Goal: Task Accomplishment & Management: Use online tool/utility

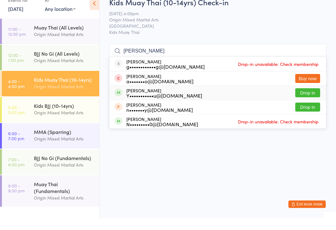
type input "[PERSON_NAME]"
click at [163, 105] on div "Y•••••••••••u@[DOMAIN_NAME]" at bounding box center [164, 107] width 76 height 5
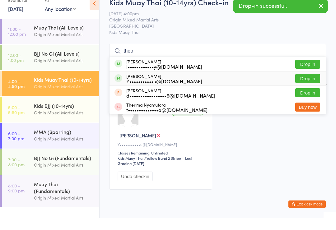
type input "theo"
click at [164, 91] on div "Y•••••••••••u@[DOMAIN_NAME]" at bounding box center [164, 93] width 76 height 5
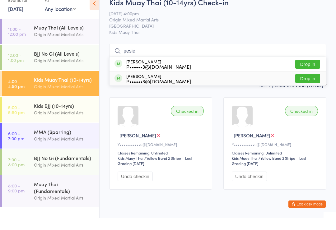
type input "pesic"
click at [154, 91] on div "P••••••3@[DOMAIN_NAME]" at bounding box center [158, 93] width 65 height 5
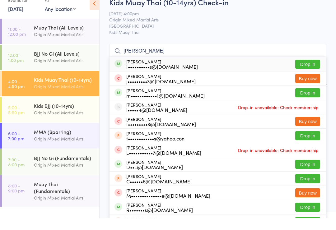
type input "[PERSON_NAME]"
click at [164, 76] on div "I••••••••••s@[DOMAIN_NAME]" at bounding box center [162, 78] width 72 height 5
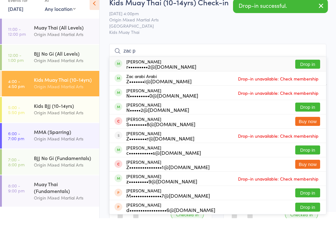
type input "zac p"
click at [163, 76] on div "r•••••••••2@[DOMAIN_NAME]" at bounding box center [161, 78] width 70 height 5
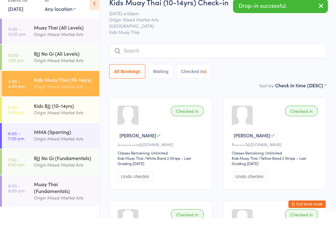
click at [148, 56] on input "search" at bounding box center [217, 63] width 217 height 14
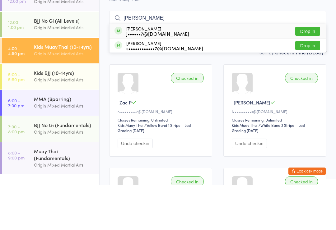
type input "[PERSON_NAME]"
click at [160, 76] on div "j••••••7@[DOMAIN_NAME]" at bounding box center [157, 78] width 63 height 5
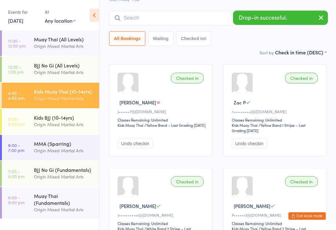
click at [157, 16] on input "search" at bounding box center [217, 18] width 217 height 14
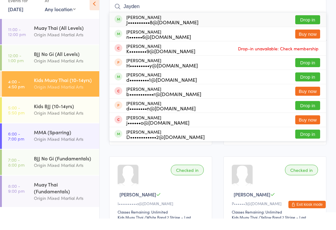
type input "Jayden"
click at [156, 31] on div "J••••••••••8@[DOMAIN_NAME]" at bounding box center [162, 33] width 72 height 5
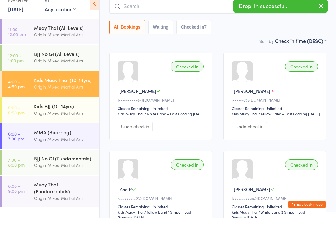
scroll to position [56, 0]
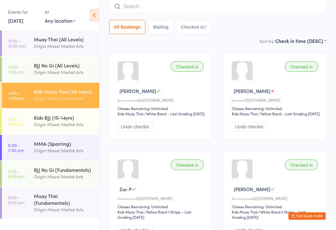
click at [60, 124] on div "Origin Mixed Martial Arts" at bounding box center [64, 124] width 60 height 7
